Goal: Transaction & Acquisition: Purchase product/service

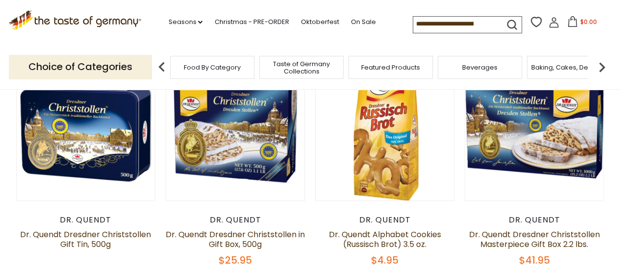
scroll to position [98, 0]
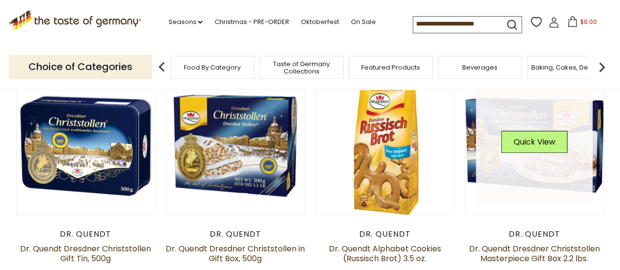
click at [540, 180] on link at bounding box center [534, 145] width 117 height 117
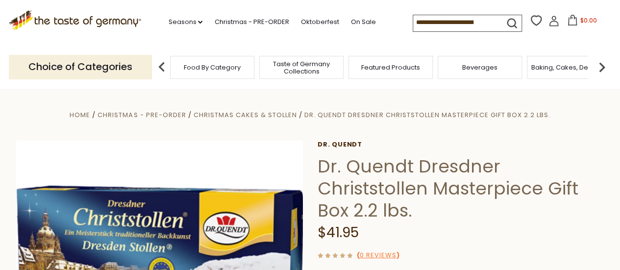
scroll to position [147, 0]
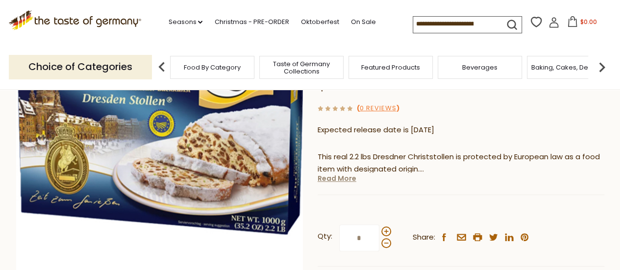
click at [347, 177] on link "Read More" at bounding box center [336, 178] width 39 height 10
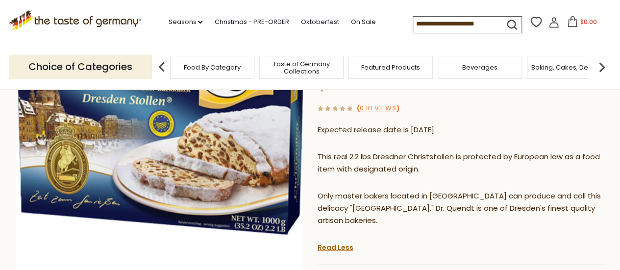
scroll to position [49, 0]
